Goal: Find specific page/section

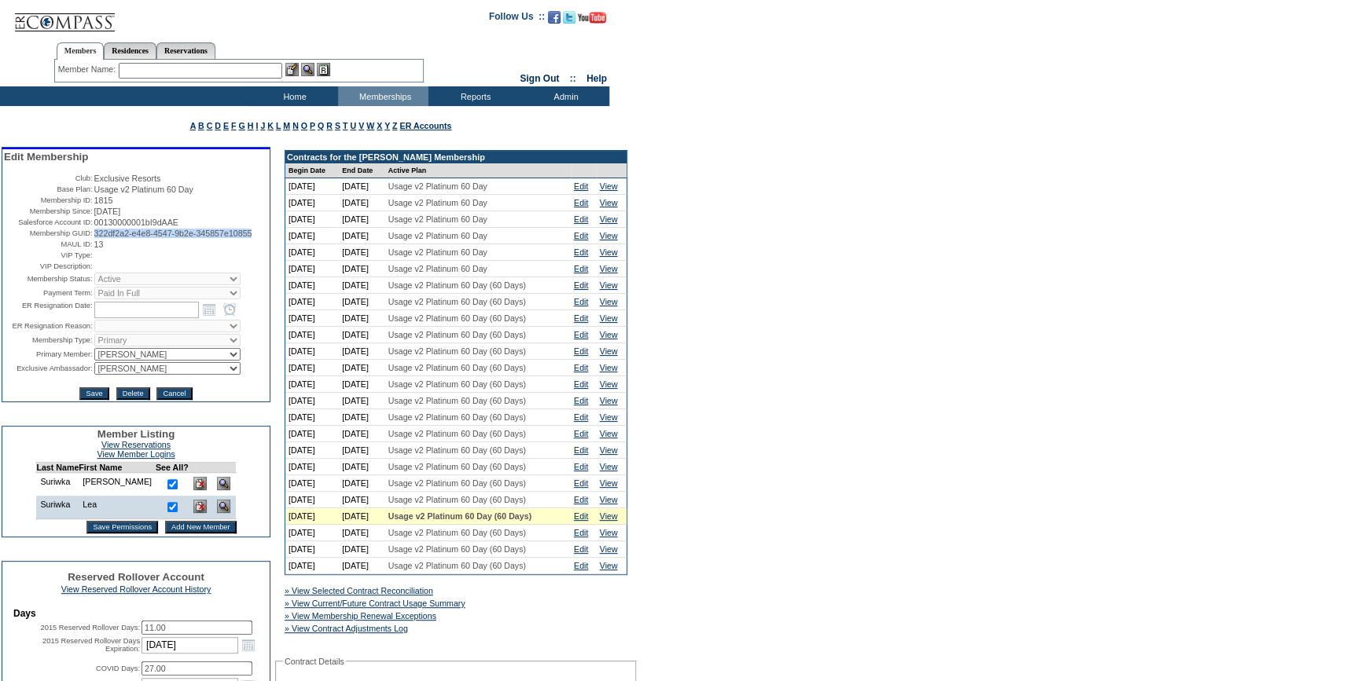
drag, startPoint x: 166, startPoint y: 257, endPoint x: 89, endPoint y: 248, distance: 77.5
click at [94, 238] on td "322df2a2-e4e8-4547-9b2e-345857e10855" at bounding box center [181, 233] width 174 height 9
copy span "322df2a2-e4e8-4547-9b2e-345857e10855"
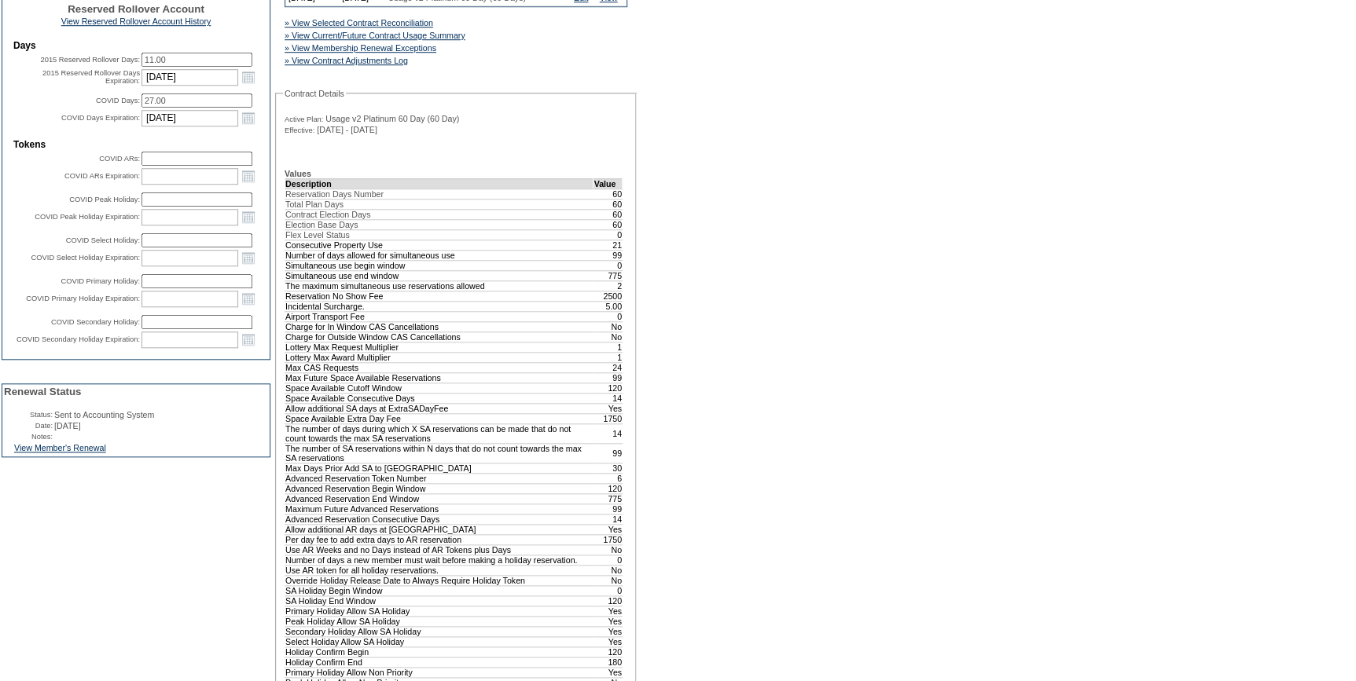
scroll to position [571, 0]
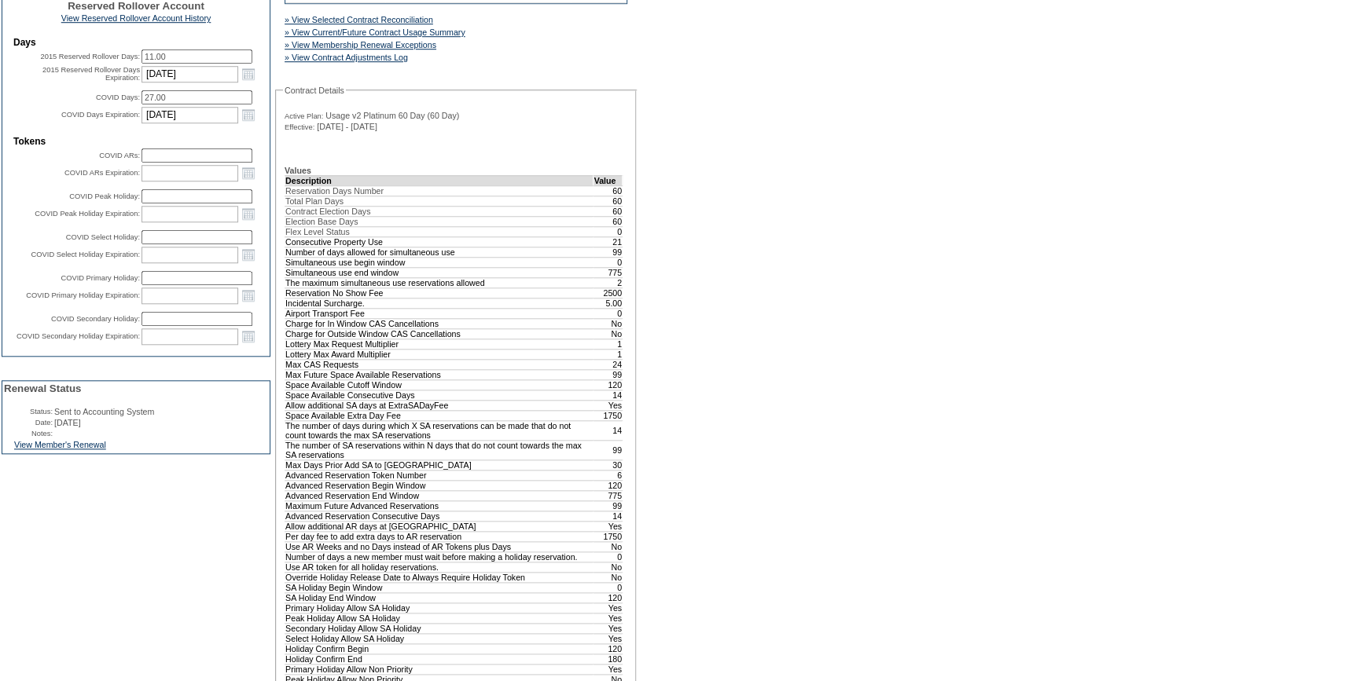
drag, startPoint x: 90, startPoint y: 494, endPoint x: 362, endPoint y: 479, distance: 271.5
click at [90, 450] on link "View Member's Renewal" at bounding box center [60, 444] width 92 height 9
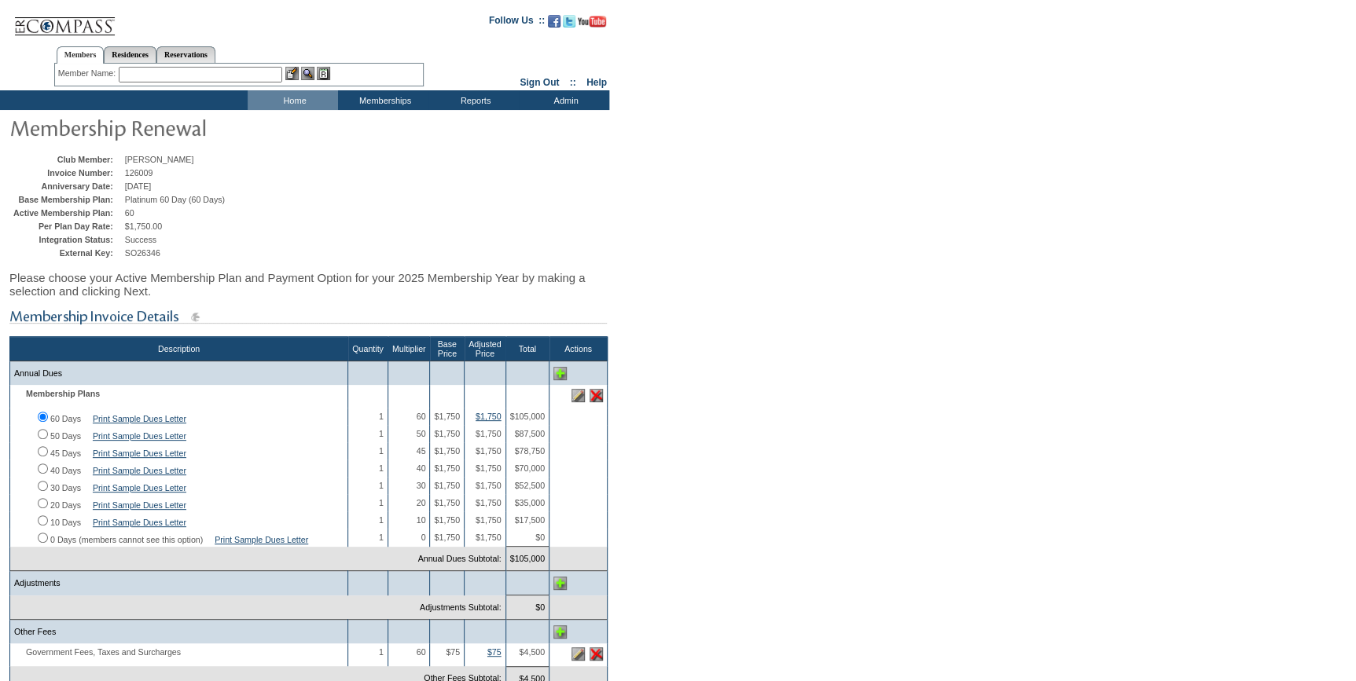
drag, startPoint x: 229, startPoint y: 75, endPoint x: 237, endPoint y: 74, distance: 7.9
click at [229, 75] on input "text" at bounding box center [200, 75] width 163 height 16
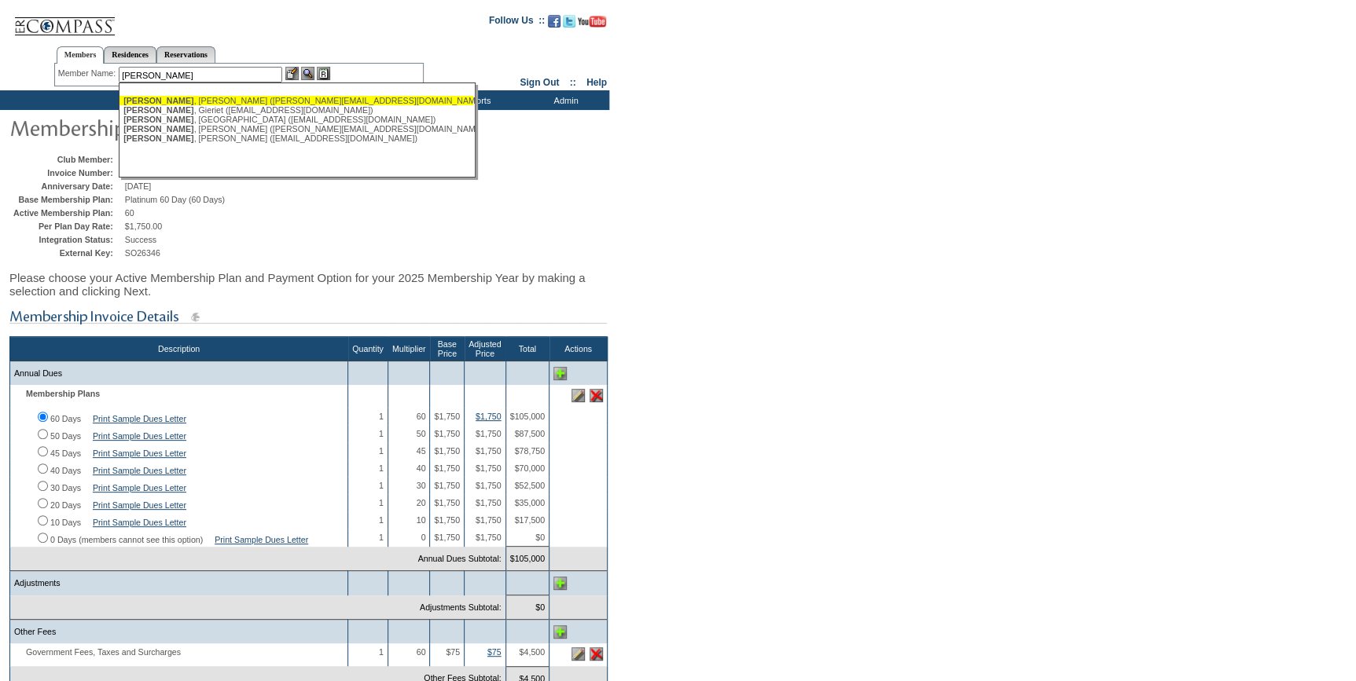
click at [182, 99] on div "[PERSON_NAME] ([PERSON_NAME][EMAIL_ADDRESS][DOMAIN_NAME])" at bounding box center [296, 100] width 346 height 9
type input "[PERSON_NAME] ([PERSON_NAME][EMAIL_ADDRESS][DOMAIN_NAME])"
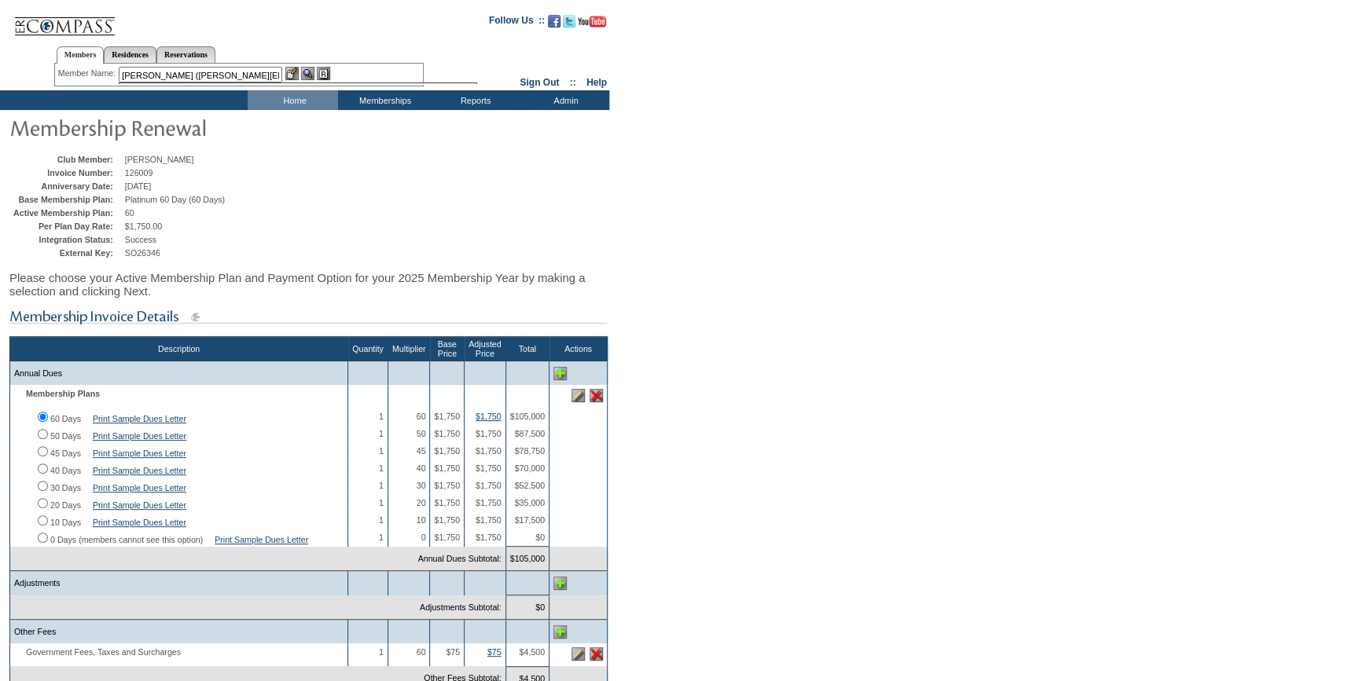
click at [293, 75] on img at bounding box center [291, 73] width 13 height 13
